Goal: Task Accomplishment & Management: Manage account settings

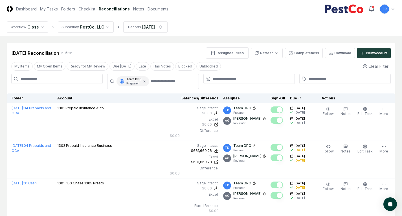
click at [55, 78] on input at bounding box center [57, 79] width 92 height 10
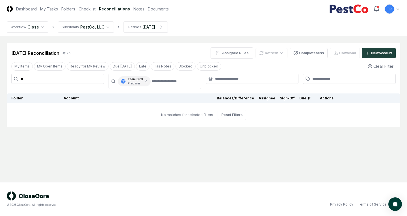
type input "*"
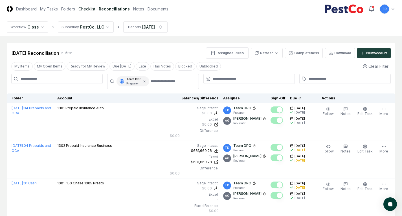
click at [81, 9] on link "Checklist" at bounding box center [87, 9] width 17 height 6
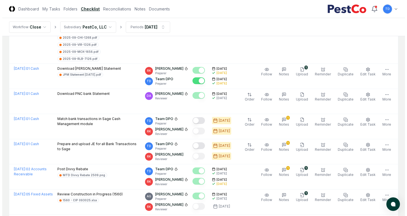
scroll to position [1049, 0]
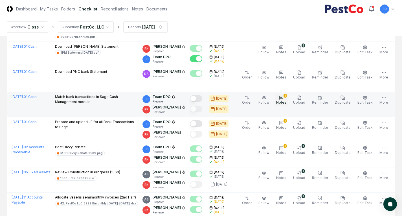
click at [288, 94] on button "1 Notes" at bounding box center [281, 100] width 12 height 12
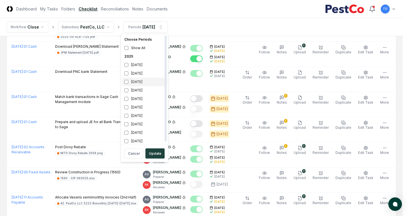
click at [140, 81] on div "[DATE]" at bounding box center [144, 82] width 45 height 8
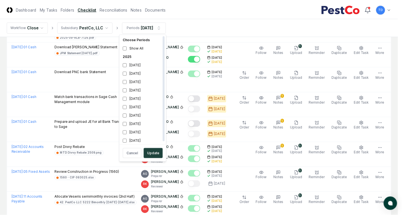
scroll to position [2, 0]
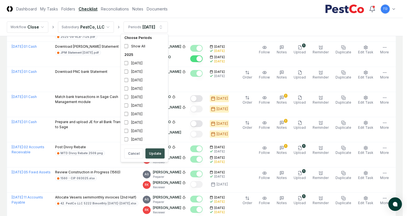
click at [153, 152] on button "Update" at bounding box center [154, 154] width 19 height 10
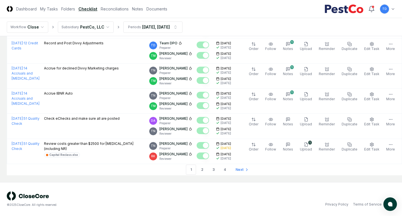
scroll to position [1287, 0]
click at [220, 169] on link "4" at bounding box center [225, 170] width 10 height 10
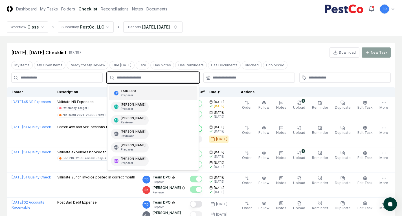
click at [145, 78] on input "text" at bounding box center [156, 77] width 79 height 5
click at [132, 94] on p "Preparer" at bounding box center [128, 95] width 15 height 4
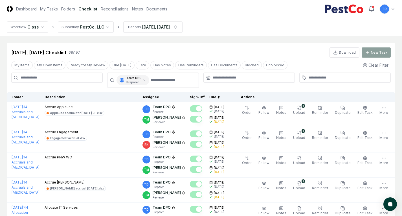
click at [136, 46] on div "[DATE], [DATE] Checklist 68 / 197 Download New Task" at bounding box center [201, 50] width 389 height 15
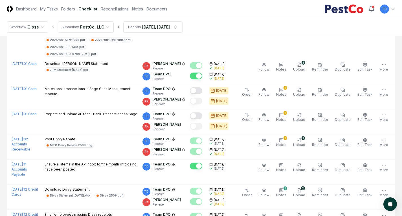
scroll to position [1216, 0]
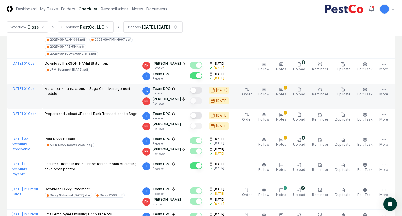
click at [201, 87] on button "Mark complete" at bounding box center [196, 90] width 12 height 7
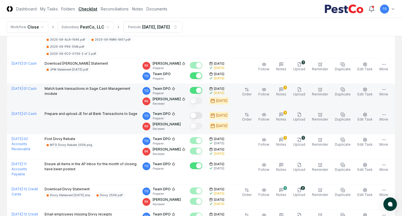
click at [202, 112] on button "Mark complete" at bounding box center [196, 115] width 12 height 7
click at [284, 112] on icon "button" at bounding box center [281, 114] width 5 height 5
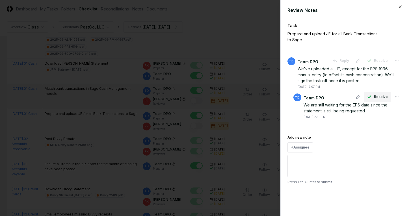
click at [369, 97] on icon "button" at bounding box center [369, 97] width 5 height 5
click at [373, 62] on button "Resolve" at bounding box center [376, 61] width 27 height 10
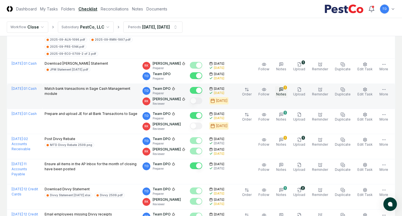
click at [284, 87] on icon "button" at bounding box center [281, 89] width 5 height 5
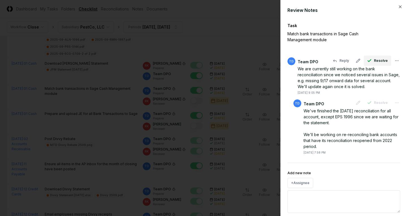
click at [374, 61] on span "Resolve" at bounding box center [381, 60] width 14 height 5
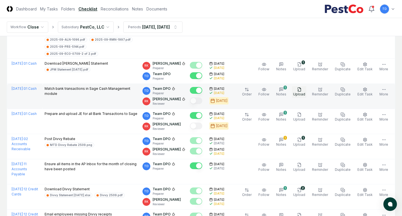
click at [306, 92] on span "Upload" at bounding box center [299, 94] width 12 height 4
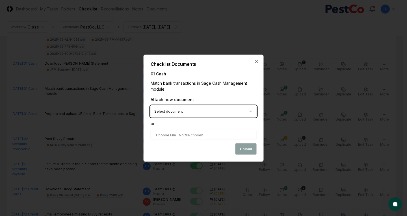
type input "**********"
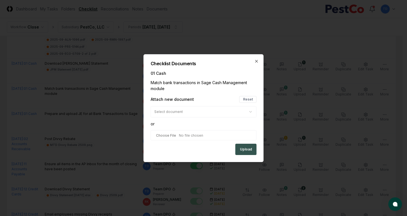
click at [249, 150] on button "Upload" at bounding box center [245, 149] width 21 height 11
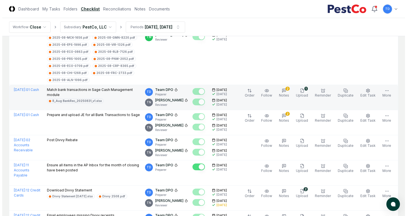
scroll to position [283, 0]
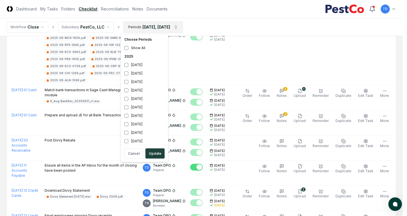
click at [141, 80] on div "[DATE]" at bounding box center [144, 82] width 45 height 8
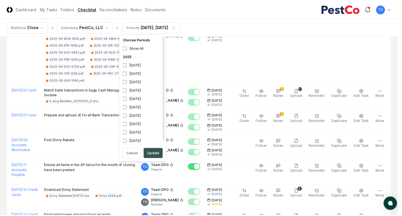
scroll to position [2, 0]
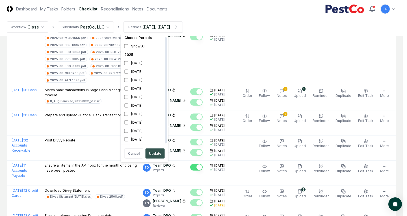
click at [150, 154] on button "Update" at bounding box center [154, 154] width 19 height 10
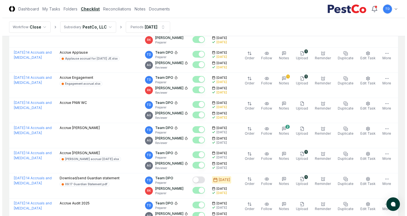
scroll to position [80, 0]
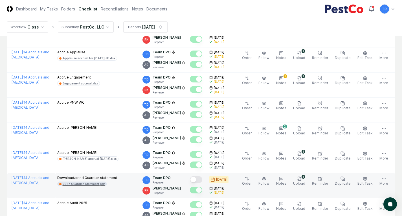
click at [100, 184] on div "09.17 Guardian Statement.pdf" at bounding box center [84, 184] width 42 height 4
click at [302, 179] on icon "button" at bounding box center [299, 179] width 5 height 5
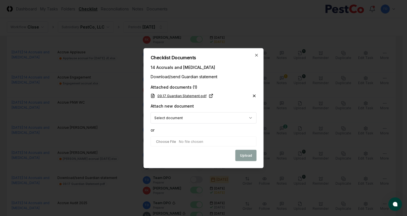
click at [209, 95] on icon at bounding box center [211, 95] width 5 height 5
click at [257, 55] on icon "button" at bounding box center [256, 55] width 5 height 5
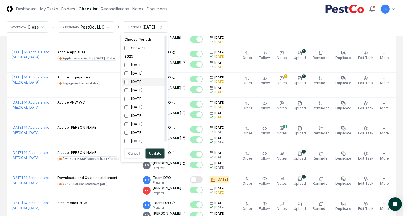
click at [143, 83] on div "[DATE]" at bounding box center [144, 82] width 45 height 8
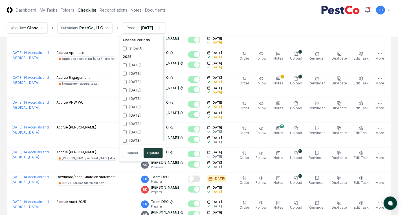
scroll to position [2, 0]
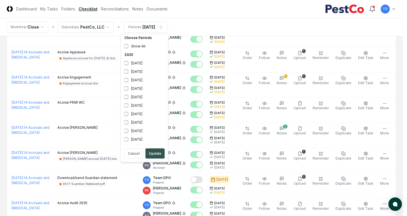
click at [153, 154] on button "Update" at bounding box center [154, 154] width 19 height 10
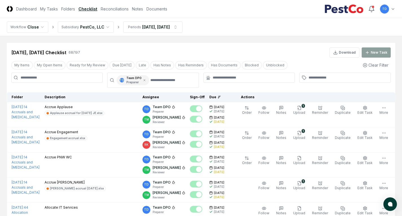
click at [83, 79] on input at bounding box center [57, 78] width 92 height 10
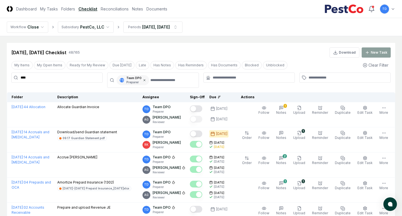
click at [145, 81] on icon at bounding box center [144, 80] width 3 height 3
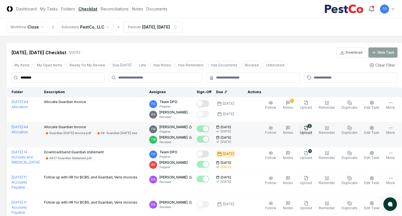
type input "********"
click at [308, 125] on div "2" at bounding box center [310, 126] width 4 height 4
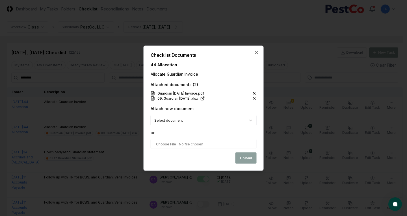
click at [205, 97] on icon at bounding box center [202, 98] width 5 height 5
click at [256, 54] on icon "button" at bounding box center [256, 52] width 5 height 5
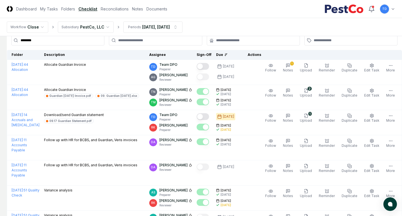
scroll to position [37, 0]
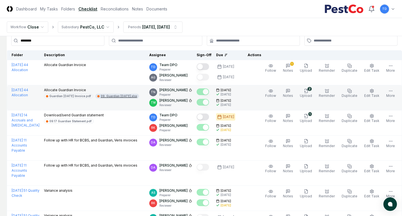
click at [101, 98] on div "09. Guardian [DATE].xlsx" at bounding box center [119, 96] width 36 height 4
